Goal: Register for event/course

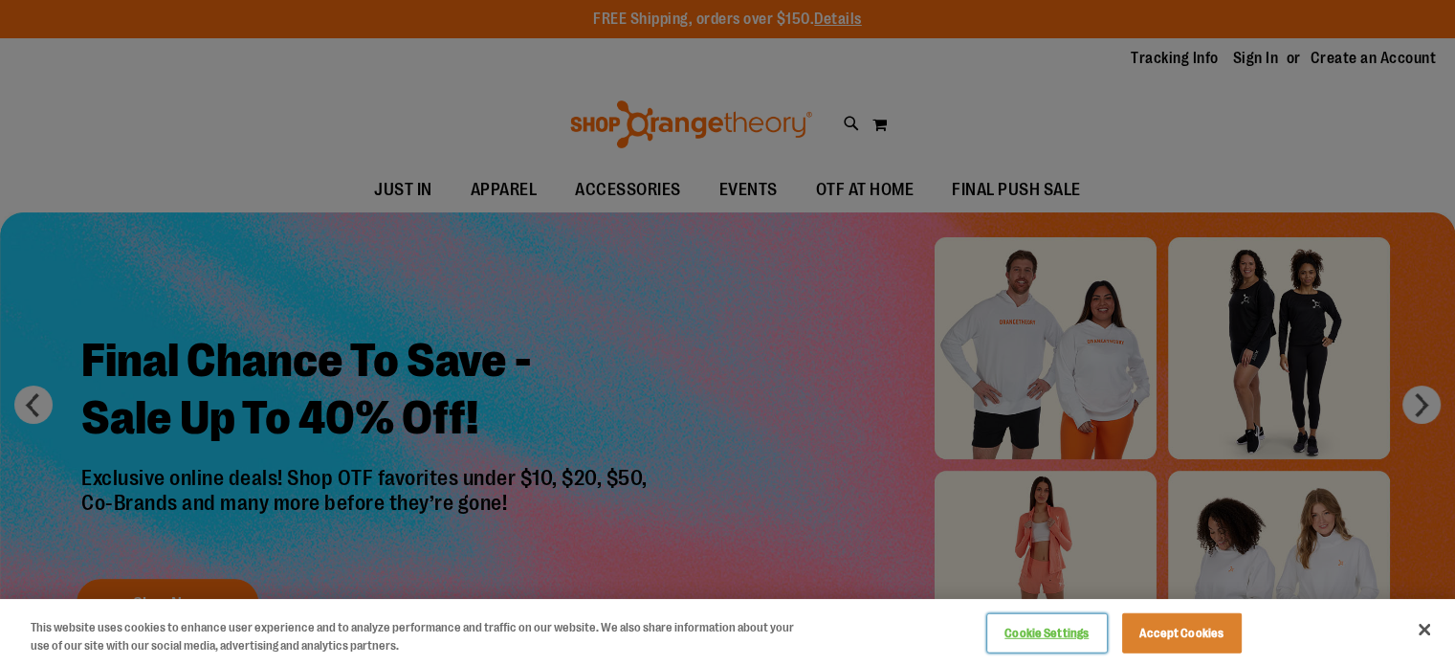
click at [1043, 639] on button "Cookie Settings" at bounding box center [1047, 633] width 120 height 38
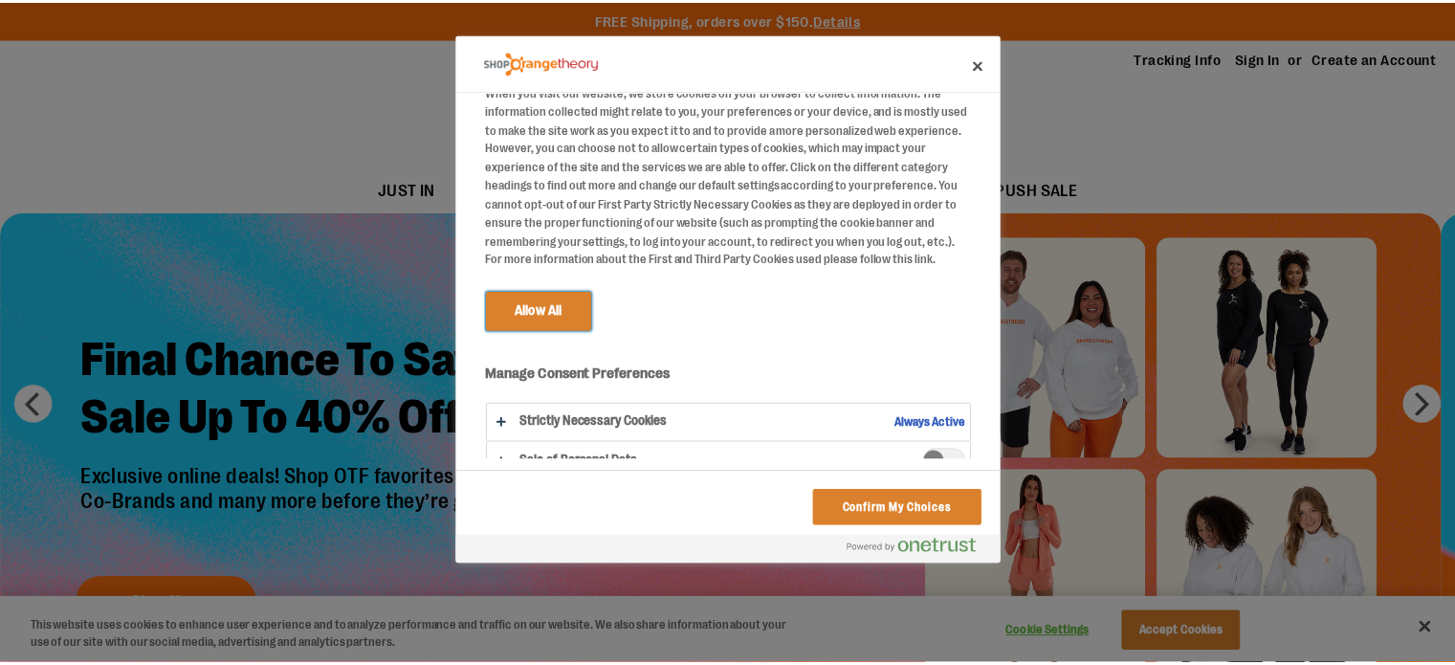
scroll to position [76, 0]
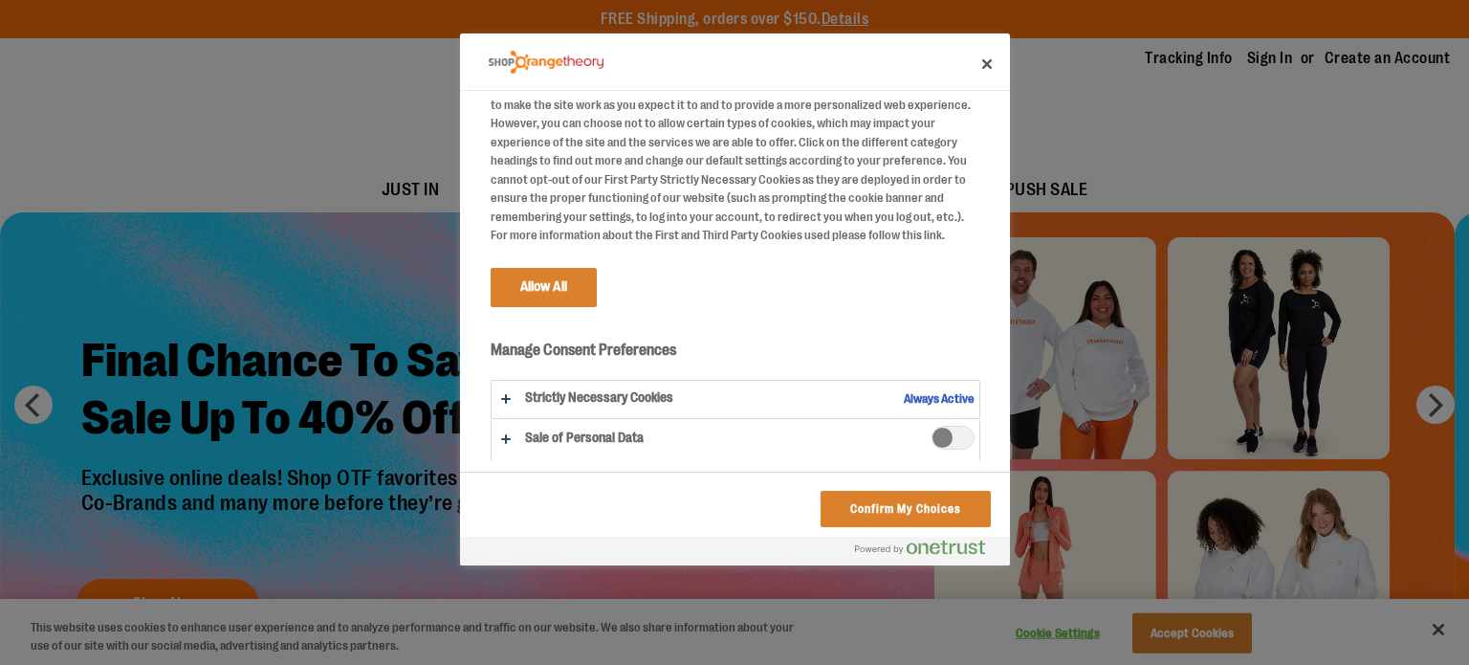
click at [926, 527] on div "Confirm My Choices" at bounding box center [735, 504] width 550 height 64
click at [929, 518] on button "Confirm My Choices" at bounding box center [905, 509] width 169 height 36
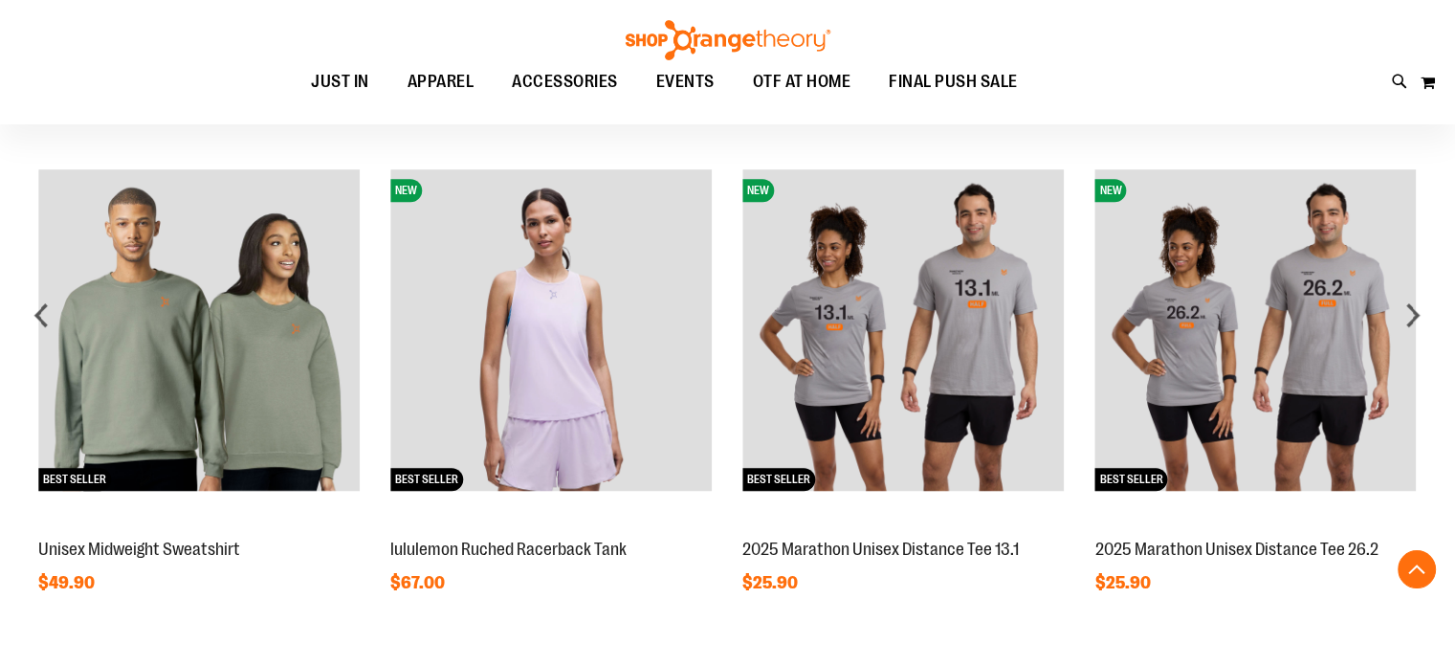
scroll to position [2012, 0]
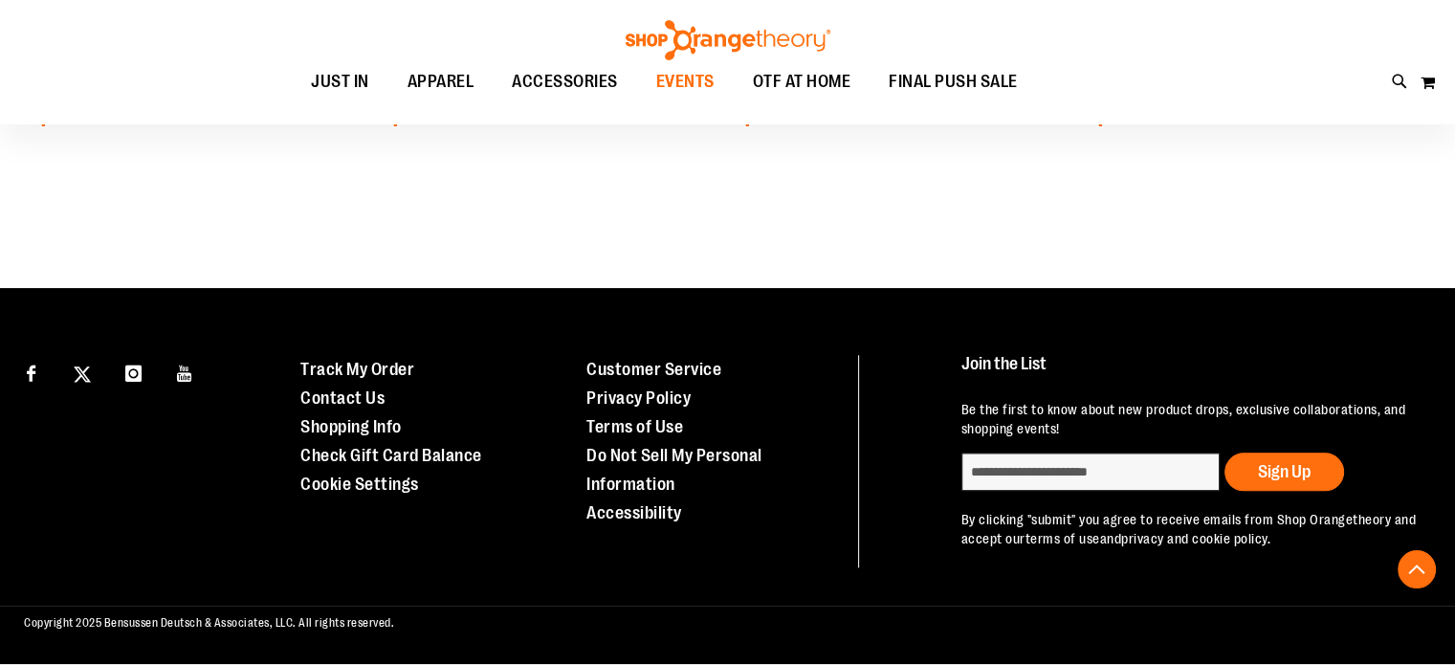
click at [674, 79] on span "EVENTS" at bounding box center [685, 81] width 58 height 43
